Goal: Task Accomplishment & Management: Manage account settings

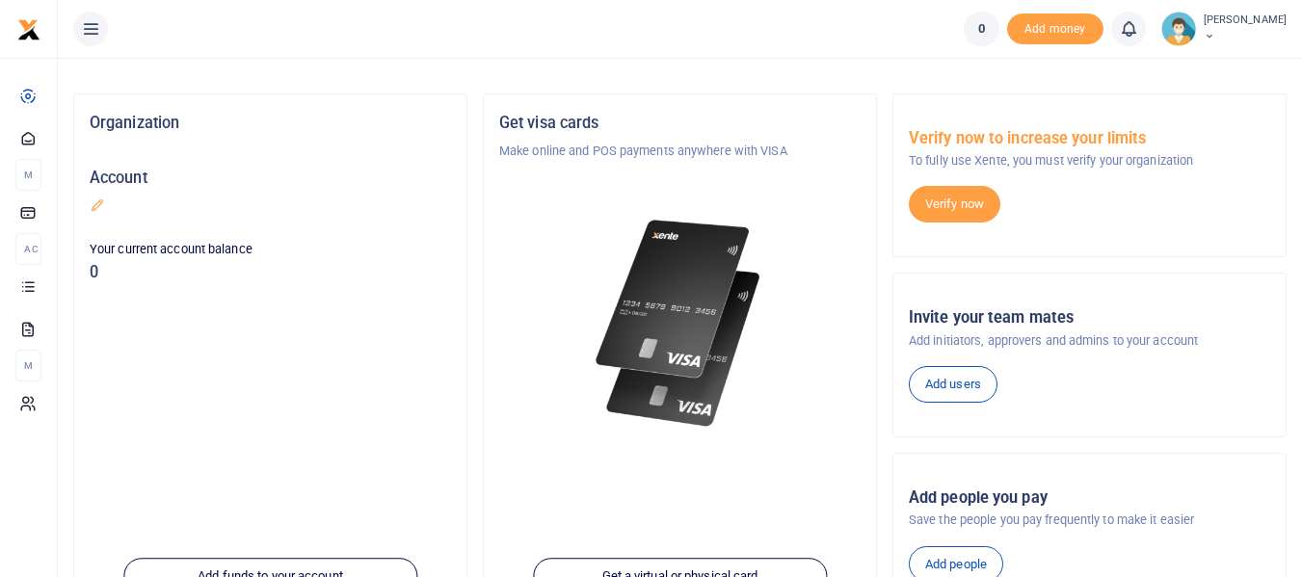
scroll to position [39, 0]
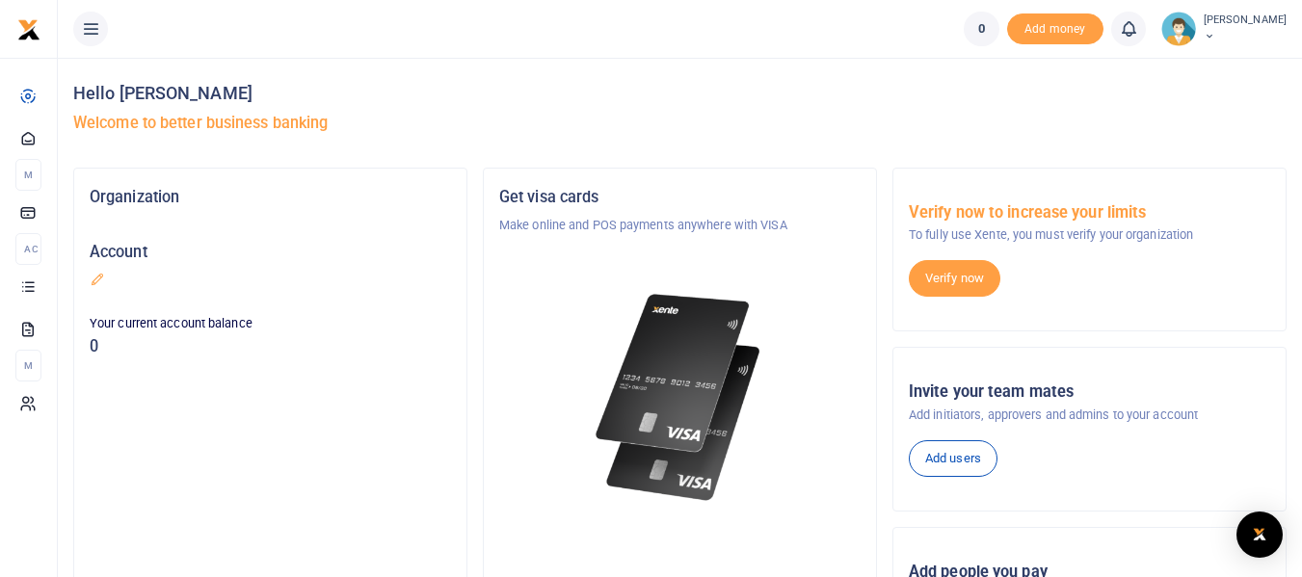
click at [1215, 33] on icon at bounding box center [1210, 36] width 12 height 13
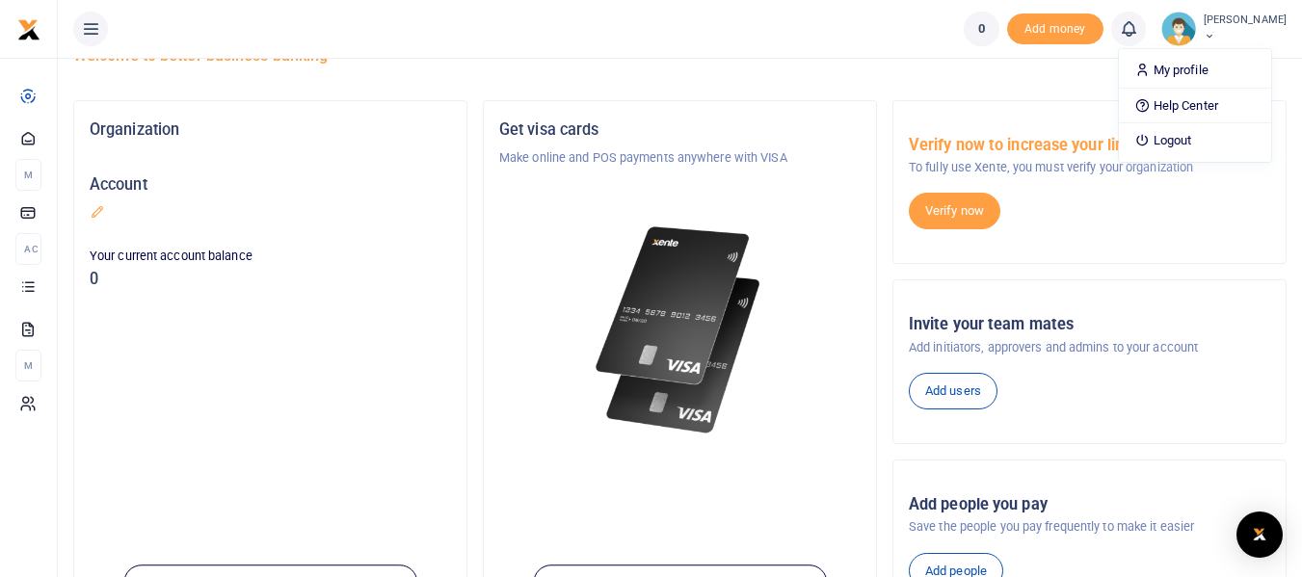
scroll to position [43, 0]
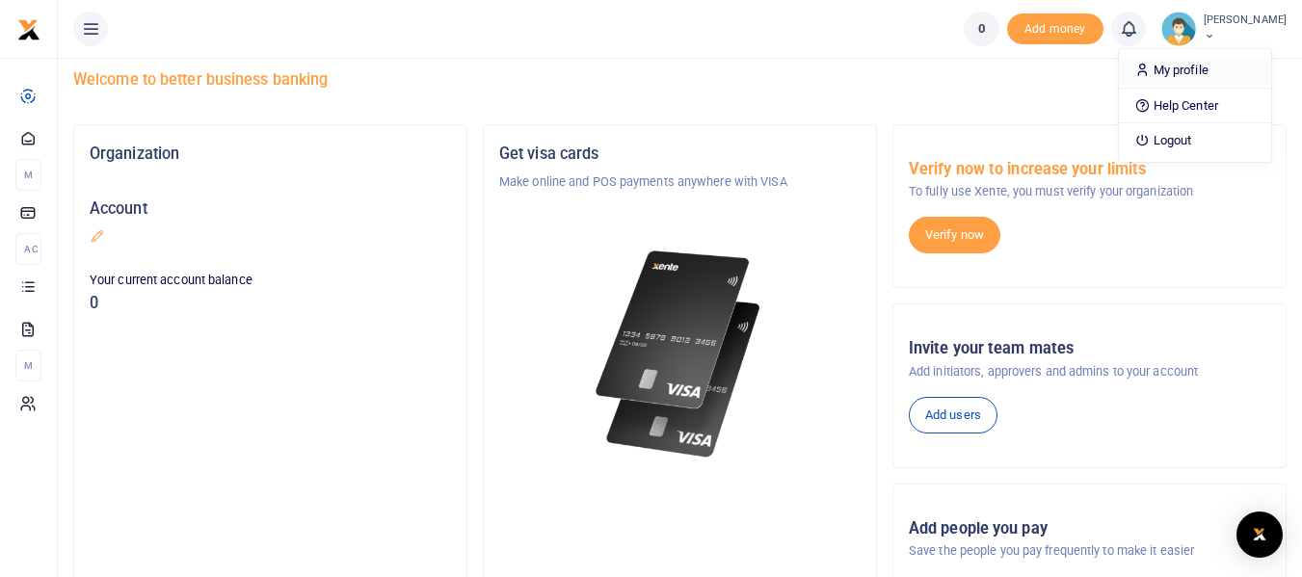
click at [1202, 65] on link "My profile" at bounding box center [1195, 70] width 152 height 27
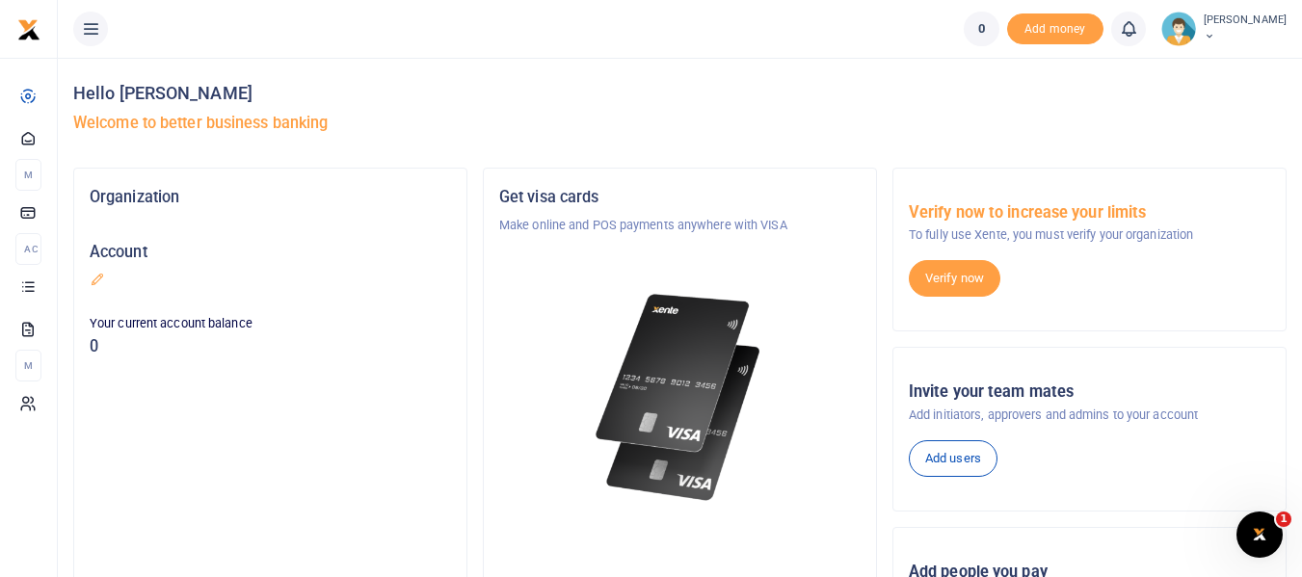
click at [1215, 38] on icon at bounding box center [1210, 36] width 12 height 13
click at [1209, 62] on link "My profile" at bounding box center [1195, 70] width 152 height 27
